Goal: Task Accomplishment & Management: Manage account settings

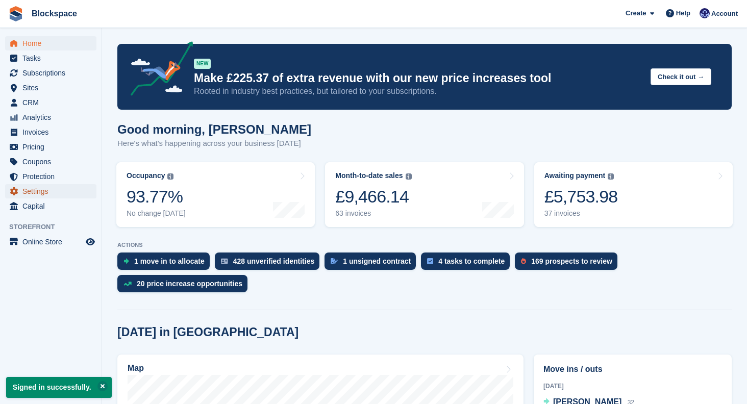
click at [39, 186] on span "Settings" at bounding box center [52, 191] width 61 height 14
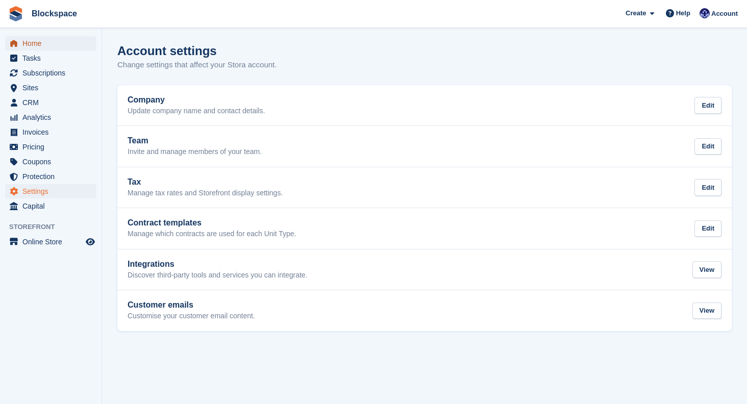
click at [35, 44] on span "Home" at bounding box center [52, 43] width 61 height 14
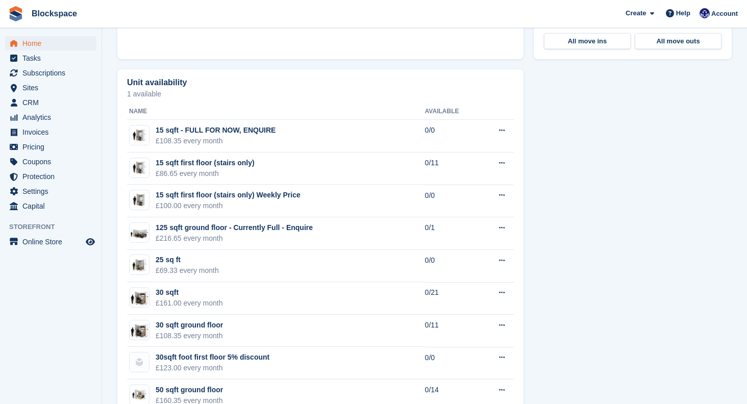
scroll to position [535, 0]
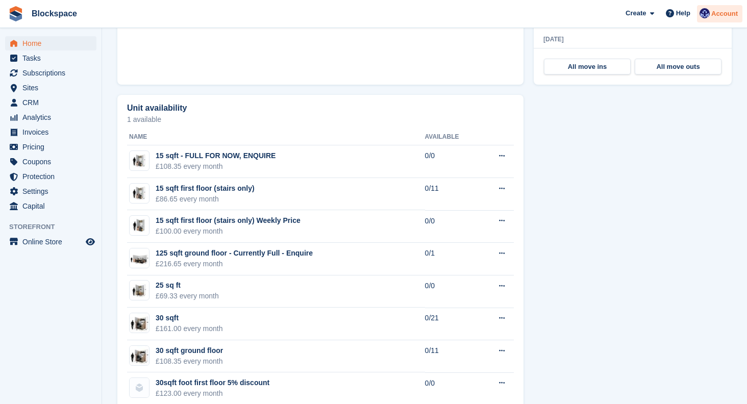
click at [729, 15] on span "Account" at bounding box center [724, 14] width 27 height 10
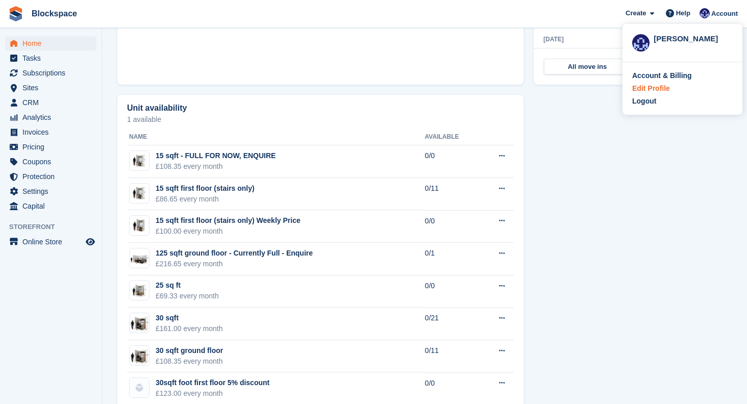
click at [663, 86] on div "Edit Profile" at bounding box center [651, 88] width 38 height 11
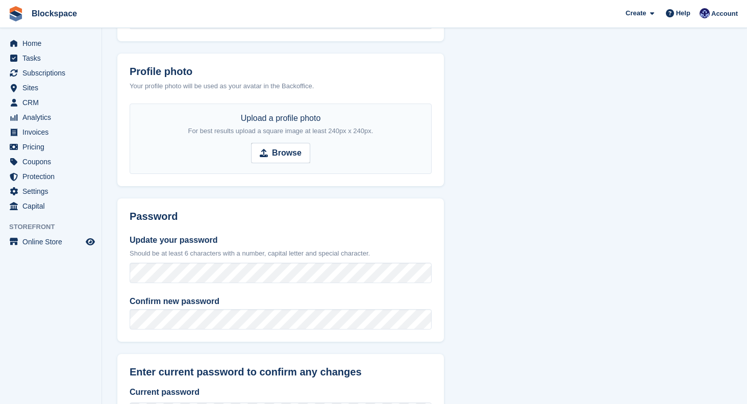
scroll to position [362, 0]
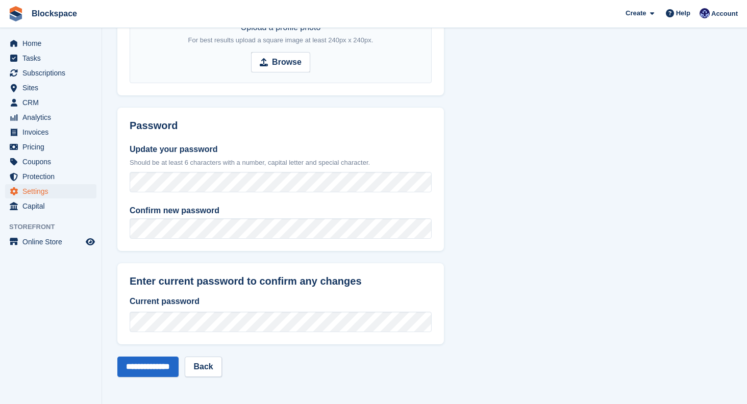
click at [41, 192] on span "Settings" at bounding box center [52, 191] width 61 height 14
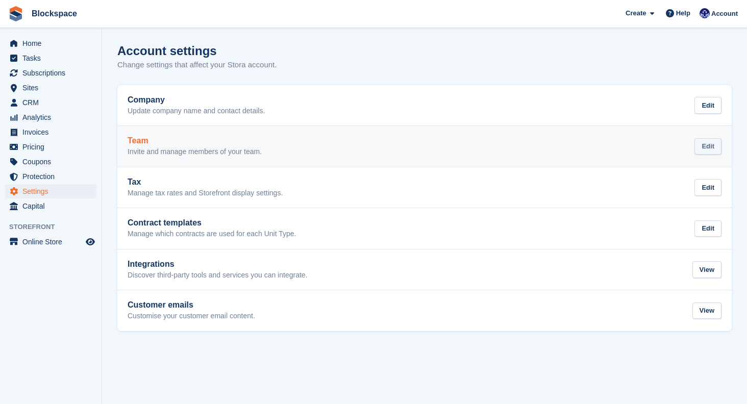
click at [715, 145] on div "Edit" at bounding box center [707, 146] width 27 height 17
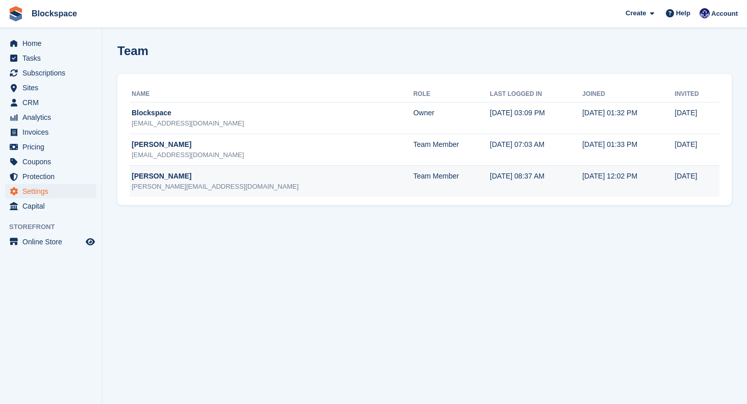
click at [629, 174] on td "22 Jan, 2025, 12:02 PM" at bounding box center [628, 182] width 92 height 32
click at [154, 177] on div "[PERSON_NAME]" at bounding box center [273, 176] width 282 height 11
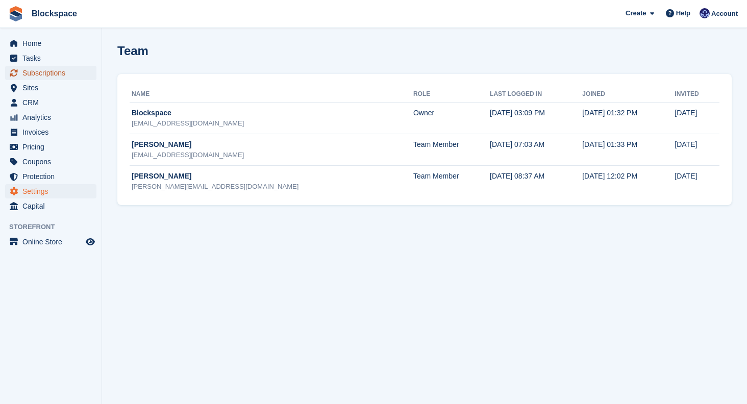
click at [59, 71] on span "Subscriptions" at bounding box center [52, 73] width 61 height 14
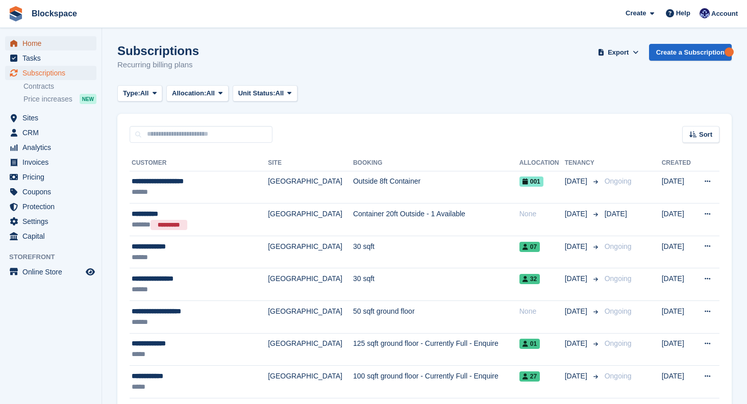
click at [57, 44] on span "Home" at bounding box center [52, 43] width 61 height 14
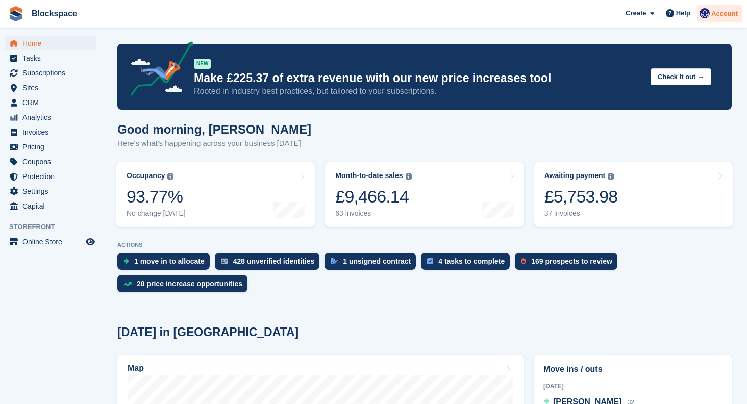
click at [735, 14] on span "Account" at bounding box center [724, 14] width 27 height 10
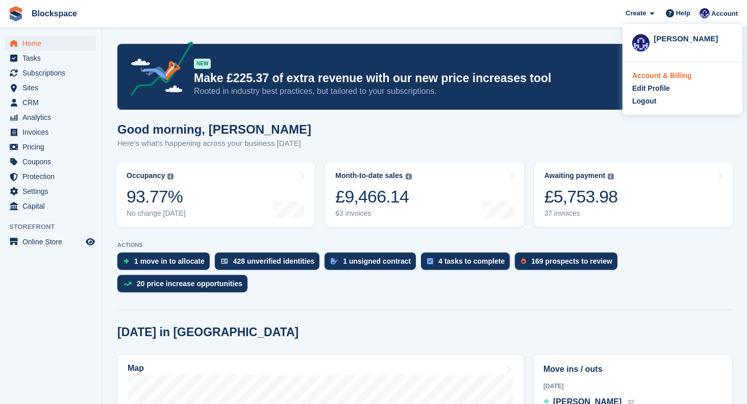
click at [682, 74] on div "Account & Billing" at bounding box center [662, 75] width 60 height 11
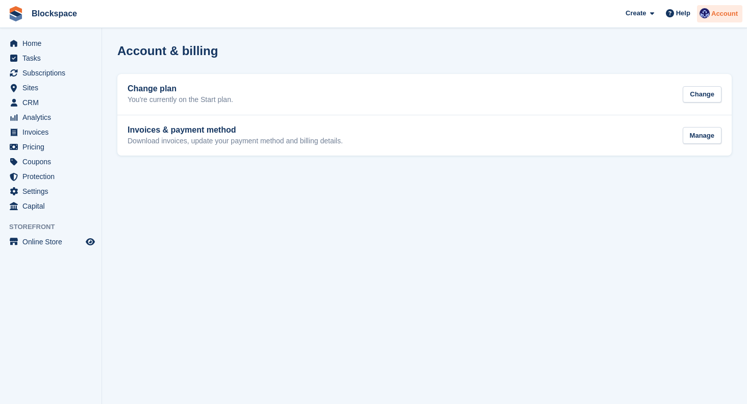
click at [721, 18] on span "Account" at bounding box center [724, 14] width 27 height 10
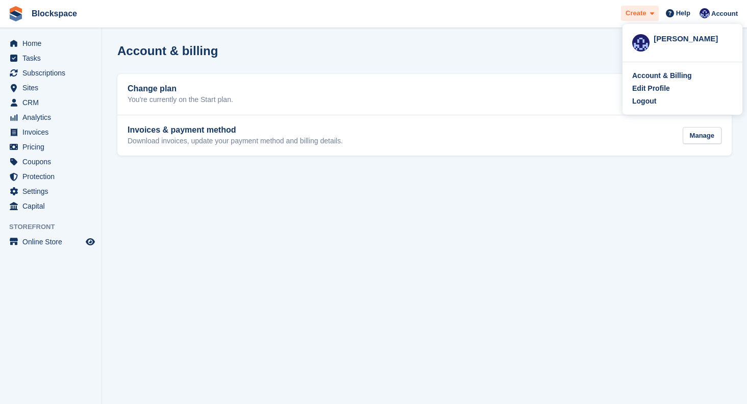
click at [638, 12] on span "Create" at bounding box center [636, 13] width 20 height 10
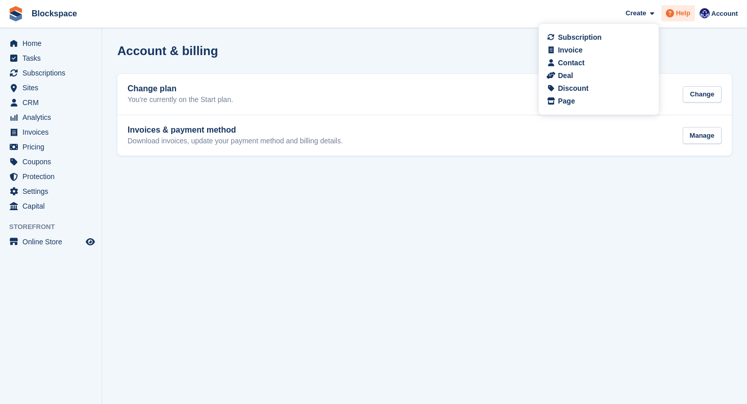
click at [672, 17] on icon at bounding box center [670, 13] width 8 height 8
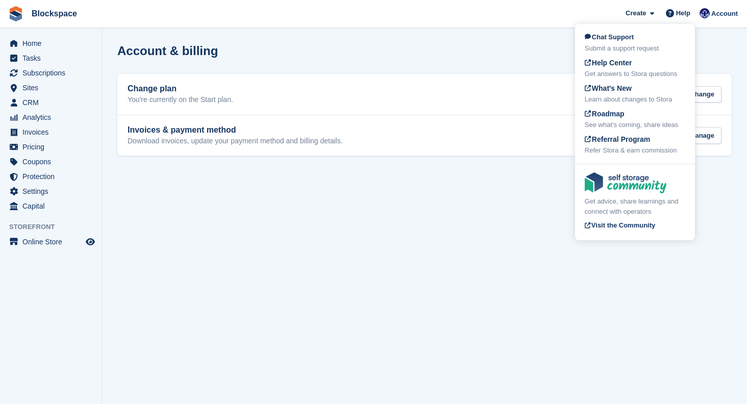
click at [507, 46] on div "Account & billing" at bounding box center [424, 57] width 614 height 26
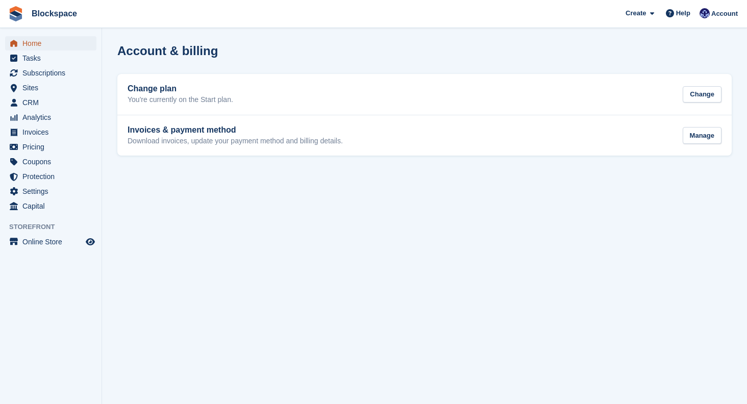
click at [61, 43] on span "Home" at bounding box center [52, 43] width 61 height 14
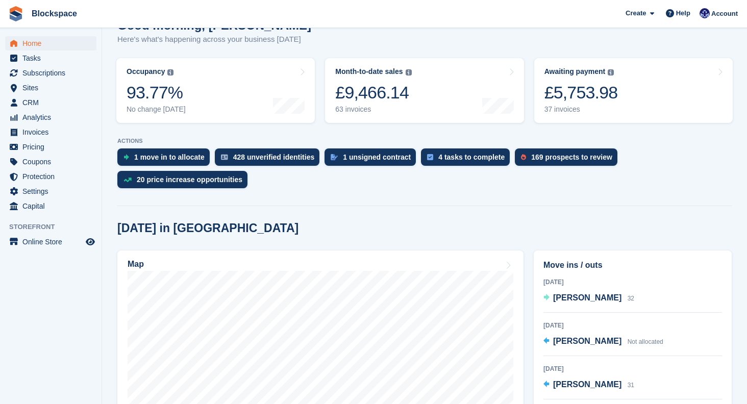
scroll to position [110, 0]
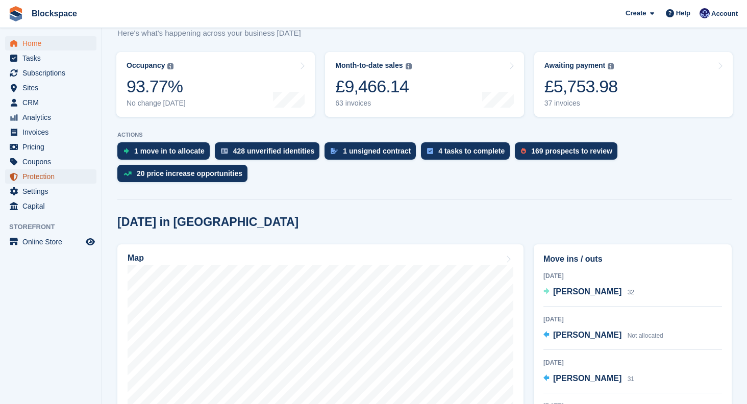
click at [45, 178] on span "Protection" at bounding box center [52, 176] width 61 height 14
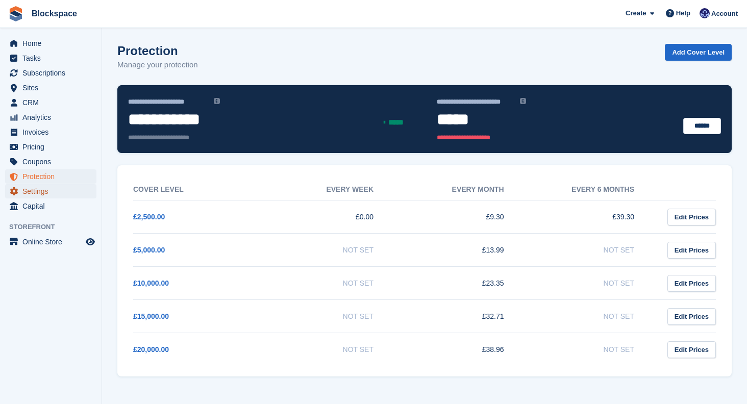
click at [52, 192] on span "Settings" at bounding box center [52, 191] width 61 height 14
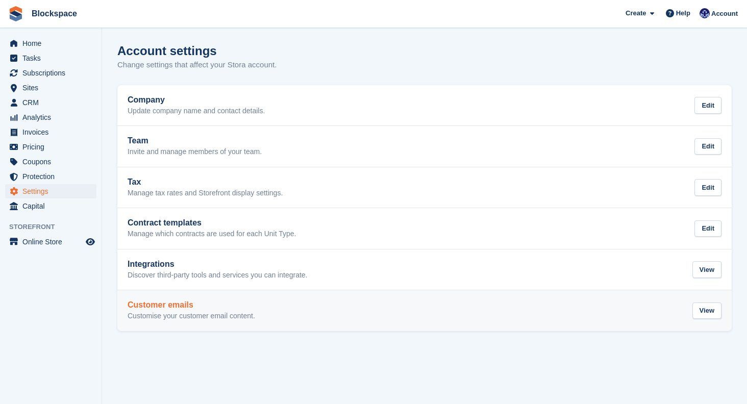
click at [357, 319] on div "Customer emails Customise your customer email content. View" at bounding box center [425, 311] width 594 height 20
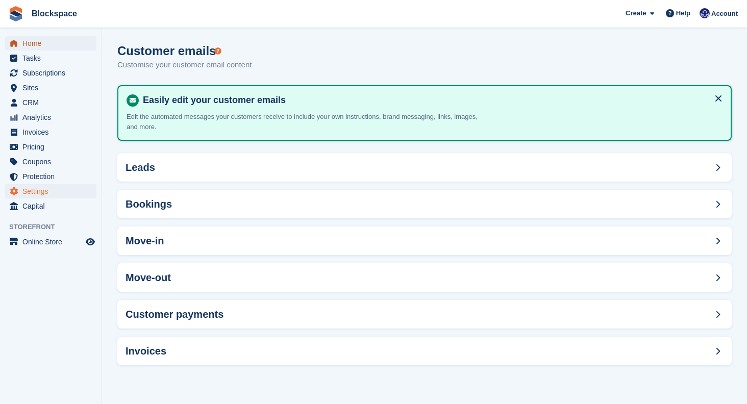
click at [45, 47] on span "Home" at bounding box center [52, 43] width 61 height 14
